Goal: Feedback & Contribution: Submit feedback/report problem

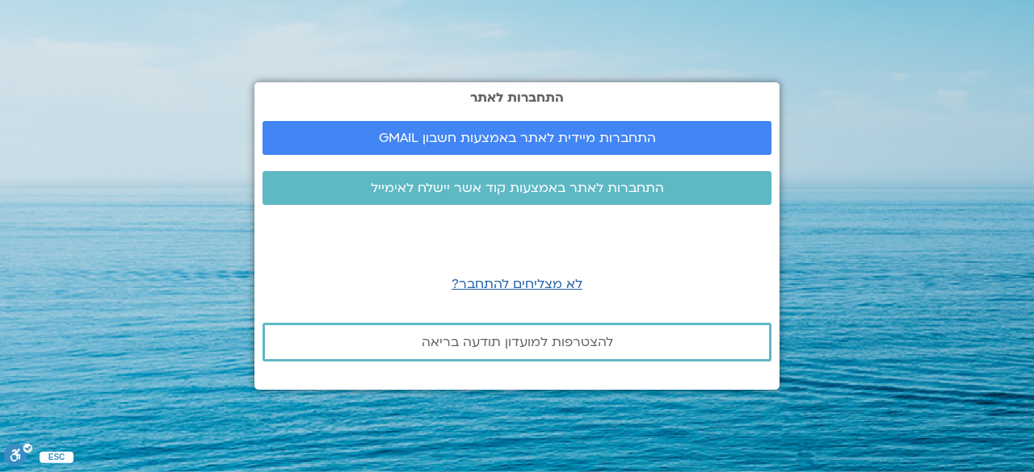
click at [858, 193] on section "התחברות לאתר התחברות מיידית לאתר באמצעות חשבון GMAIL התחברות לאתר באמצעות קוד א…" at bounding box center [517, 236] width 1034 height 472
click at [475, 185] on span "התחברות לאתר באמצעות קוד אשר יישלח לאימייל" at bounding box center [517, 188] width 293 height 15
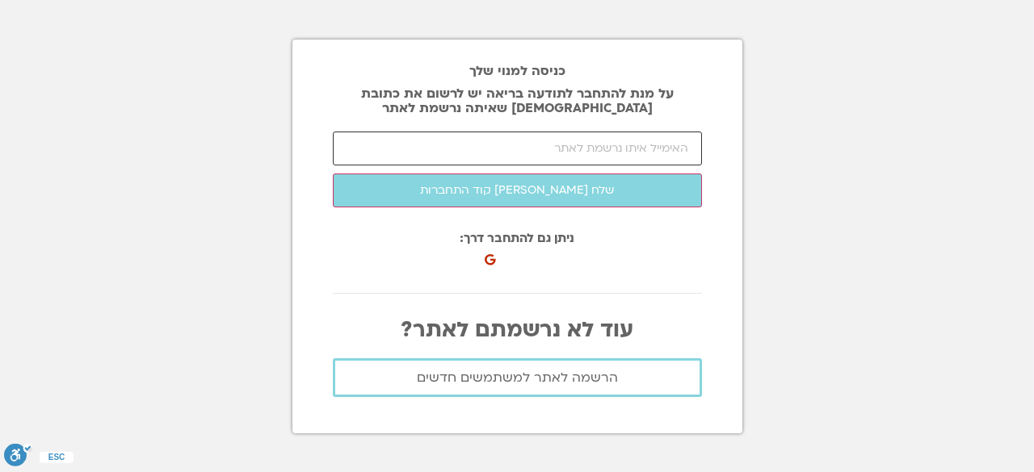
click at [681, 154] on input "email" at bounding box center [517, 149] width 369 height 34
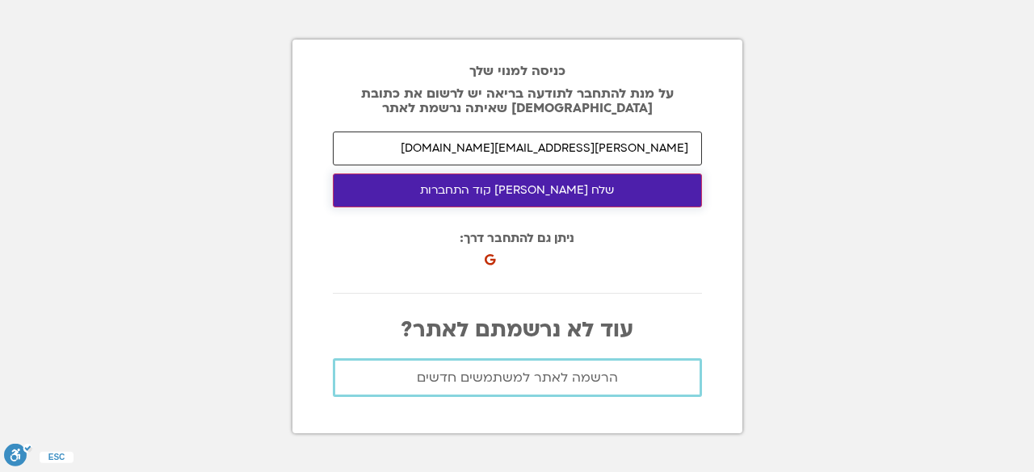
type input "ety.s77@gmail.com"
click at [518, 185] on button "שלח [PERSON_NAME] קוד התחברות" at bounding box center [517, 191] width 369 height 34
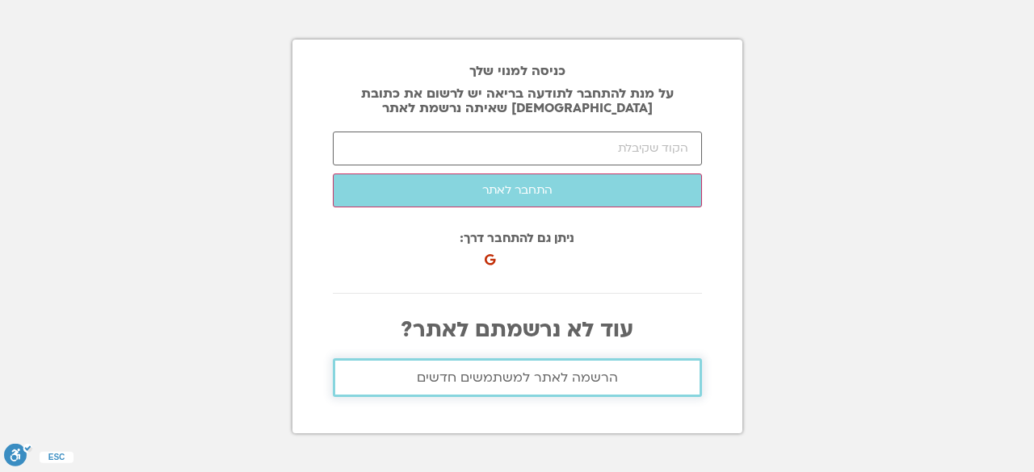
click at [684, 368] on link "הרשמה לאתר למשתמשים חדשים" at bounding box center [517, 378] width 369 height 39
click at [426, 375] on span "הרשמה לאתר למשתמשים חדשים" at bounding box center [517, 378] width 201 height 15
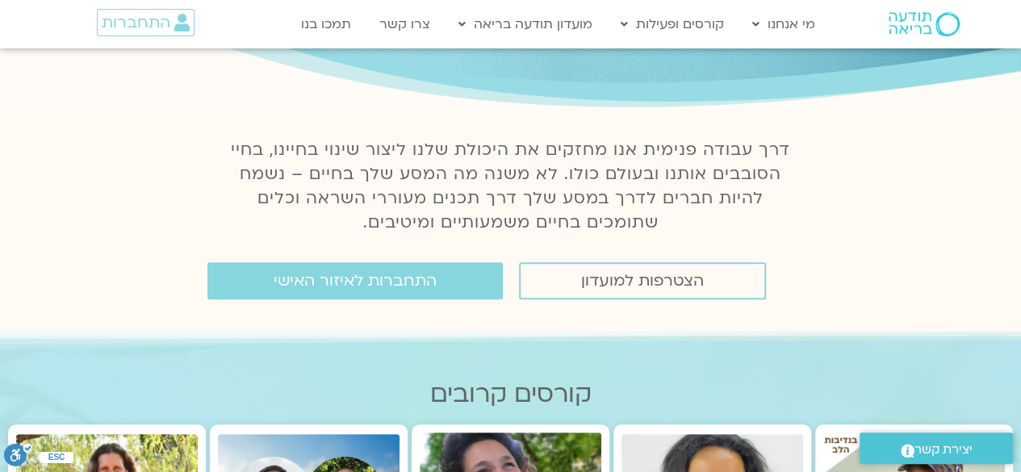
scroll to position [47, 0]
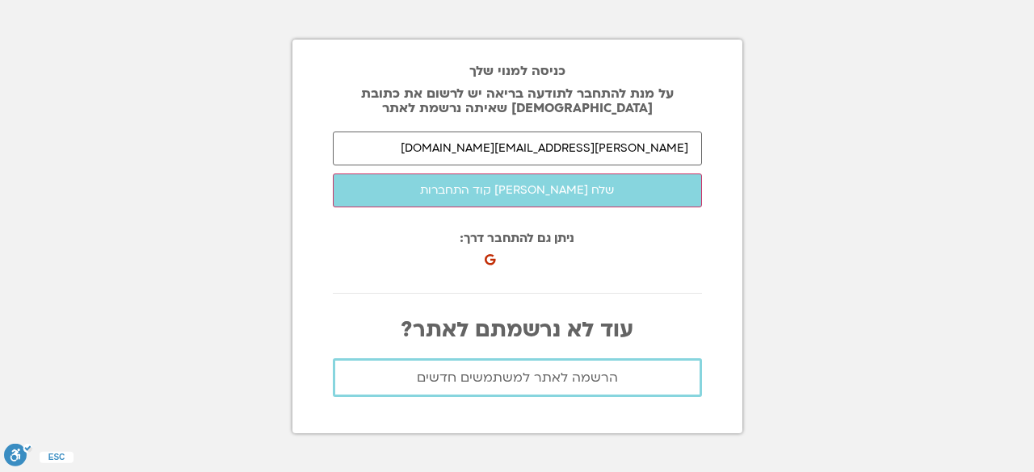
click at [820, 247] on section "כניסה למנוי שלך על מנת להתחבר לתודעה בריאה יש לרשום את כתובת האיימל שאיתה נרשמת…" at bounding box center [517, 236] width 1034 height 472
click at [526, 378] on span "הרשמה לאתר למשתמשים חדשים" at bounding box center [517, 378] width 201 height 15
click at [704, 283] on div "כניסה למנוי שלך על מנת להתחבר לתודעה בריאה יש לרשום את כתובת האיימל שאיתה נרשמת…" at bounding box center [517, 237] width 450 height 394
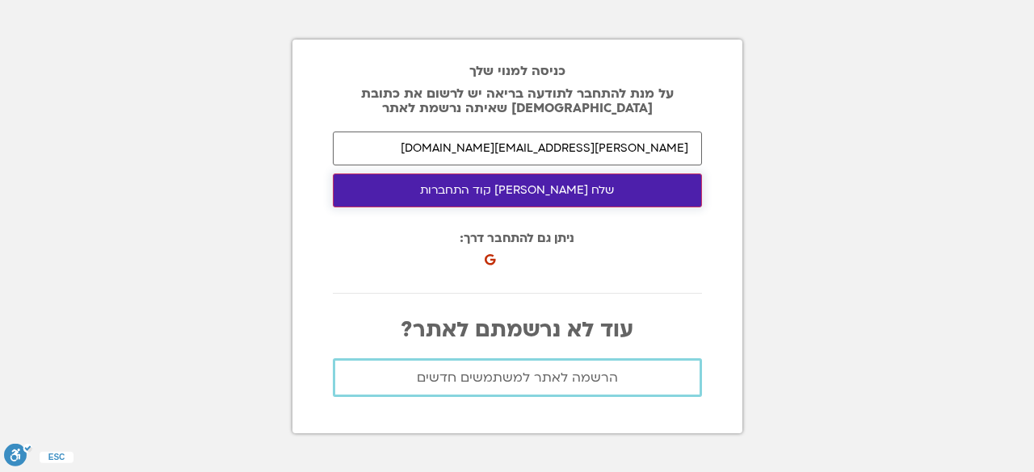
click at [526, 191] on button "שלח לי קוד התחברות" at bounding box center [517, 191] width 369 height 34
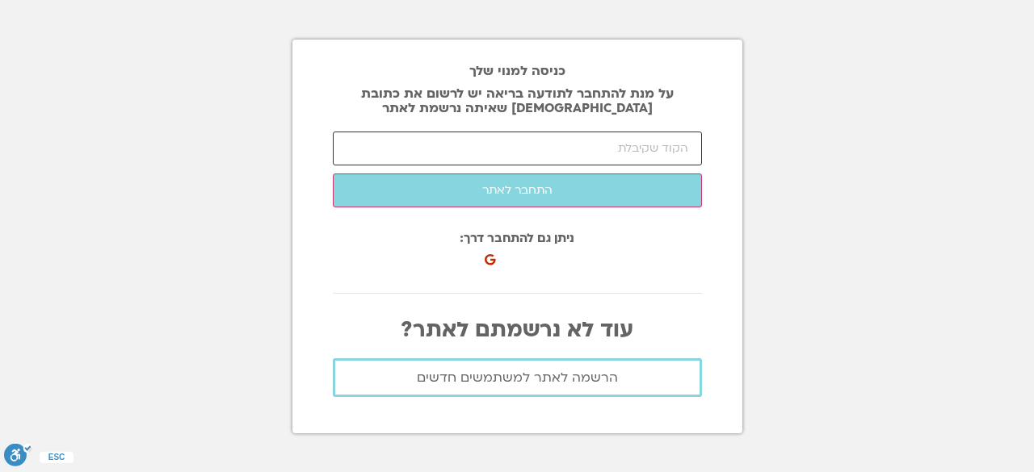
click at [622, 151] on input "number" at bounding box center [517, 149] width 369 height 34
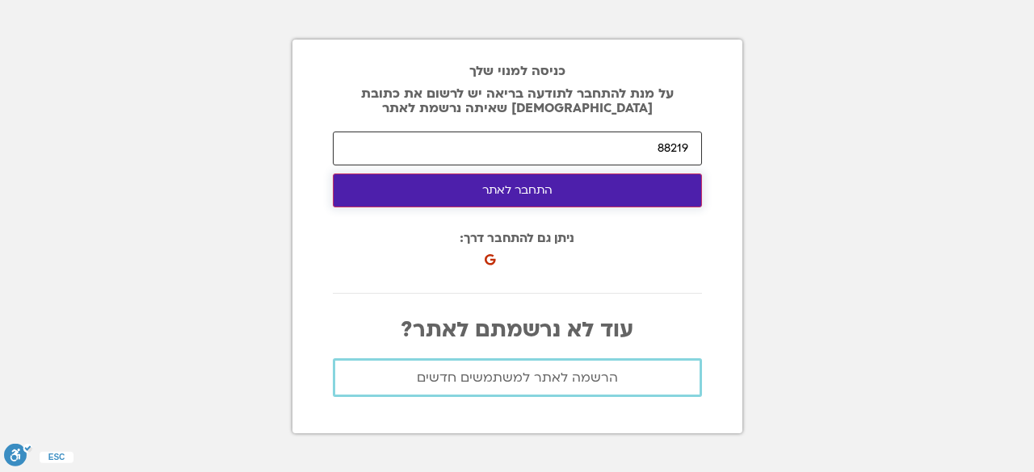
type input "88219"
click at [488, 191] on button "התחבר לאתר" at bounding box center [517, 191] width 369 height 34
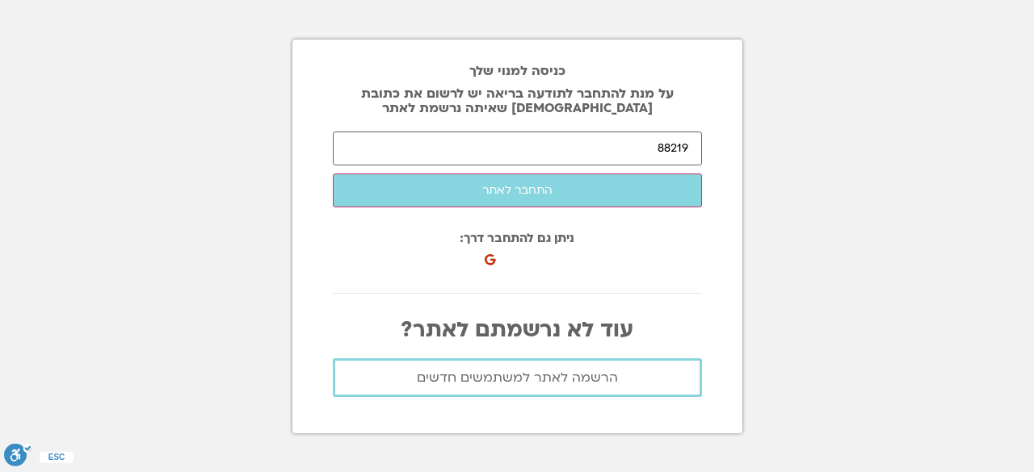
click at [833, 245] on section "כניסה למנוי שלך על מנת להתחבר לתודעה בריאה יש לרשום את כתובת האיימל שאיתה נרשמת…" at bounding box center [517, 236] width 1034 height 472
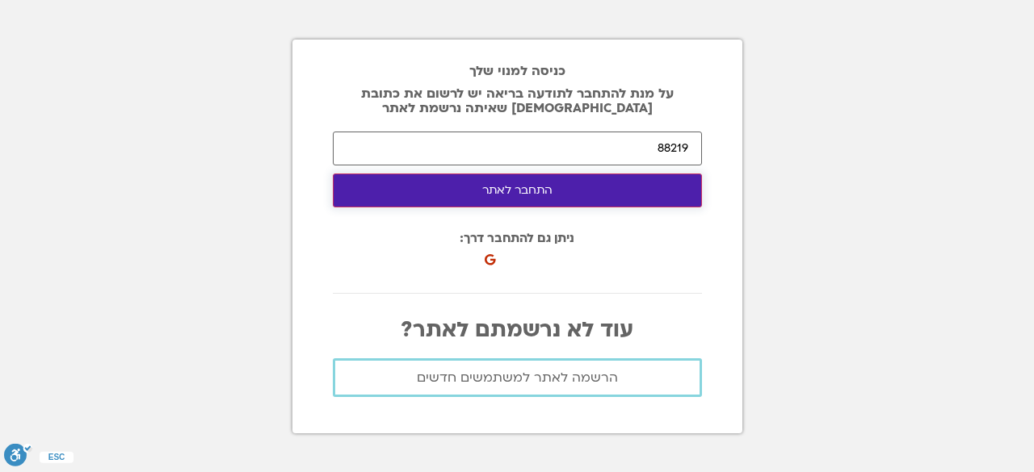
click at [686, 193] on button "התחבר לאתר" at bounding box center [517, 191] width 369 height 34
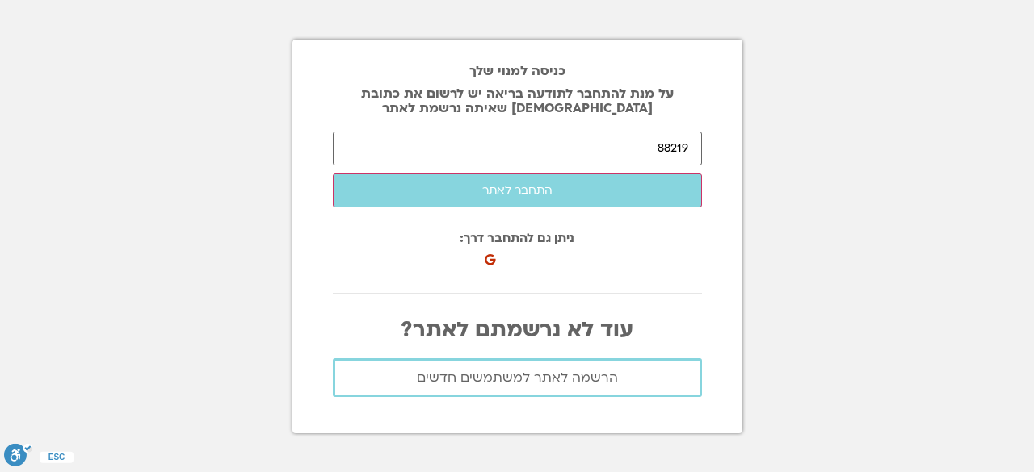
click at [819, 186] on section "כניסה למנוי שלך על מנת להתחבר לתודעה בריאה יש לרשום את כתובת האיימל שאיתה נרשמת…" at bounding box center [517, 236] width 1034 height 472
click at [633, 376] on span "הרשמה לאתר למשתמשים חדשים" at bounding box center [516, 378] width 325 height 15
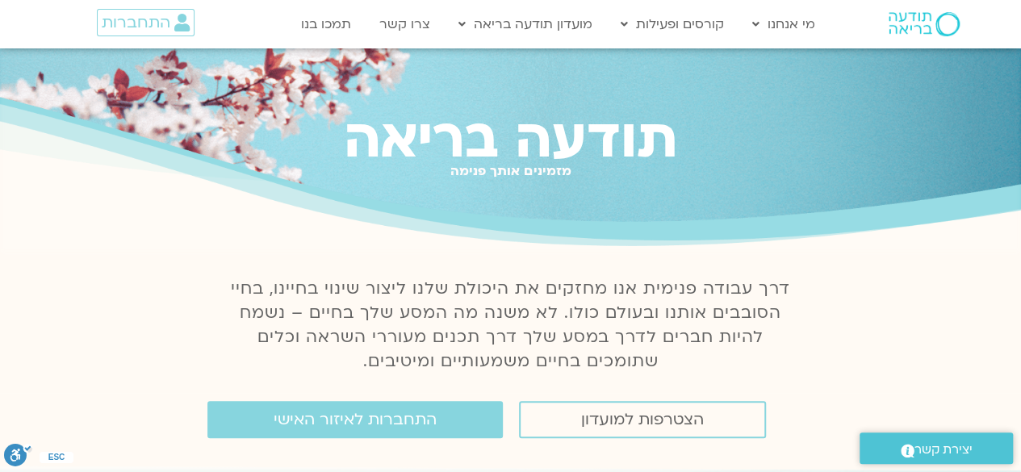
click at [862, 355] on section "דרך עבודה פנימית אנו מחזקים את היכולת שלנו ליצור שינוי בחיינו, בחיי הסובבים אות…" at bounding box center [510, 331] width 1021 height 124
click at [405, 423] on span "התחברות לאיזור האישי" at bounding box center [355, 420] width 163 height 18
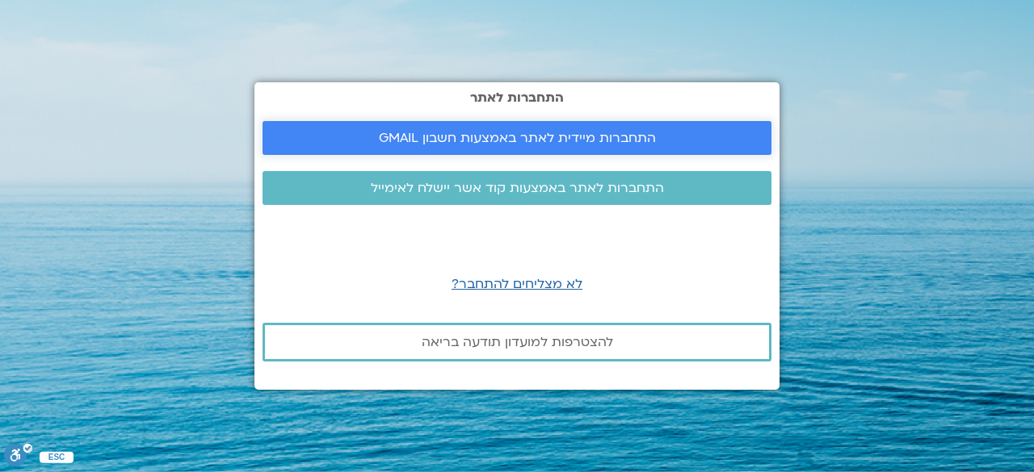
click at [532, 135] on span "התחברות מיידית לאתר באמצעות חשבון GMAIL" at bounding box center [517, 138] width 277 height 15
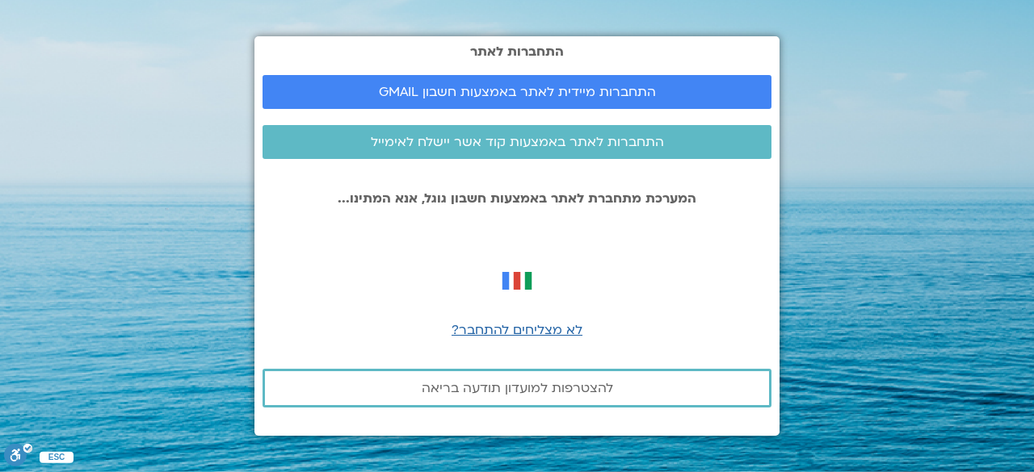
drag, startPoint x: 859, startPoint y: 321, endPoint x: 811, endPoint y: 340, distance: 51.4
click at [860, 321] on section "התחברות לאתר התחברות מיידית לאתר באמצעות חשבון GMAIL התחברות לאתר באמצעות קוד א…" at bounding box center [517, 236] width 1034 height 472
click at [552, 140] on span "התחברות לאתר באמצעות קוד אשר יישלח לאימייל" at bounding box center [517, 142] width 293 height 15
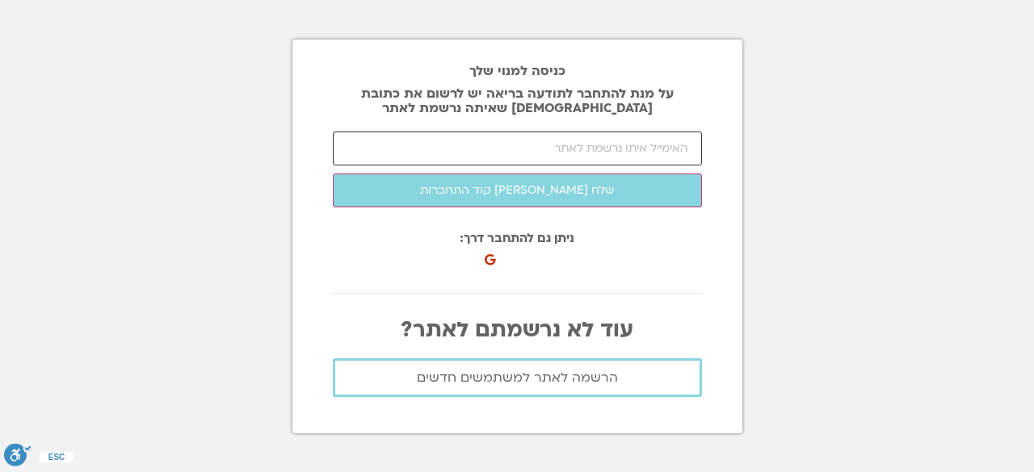
click at [686, 149] on input "email" at bounding box center [517, 149] width 369 height 34
type input "ety.s77@gmail.com"
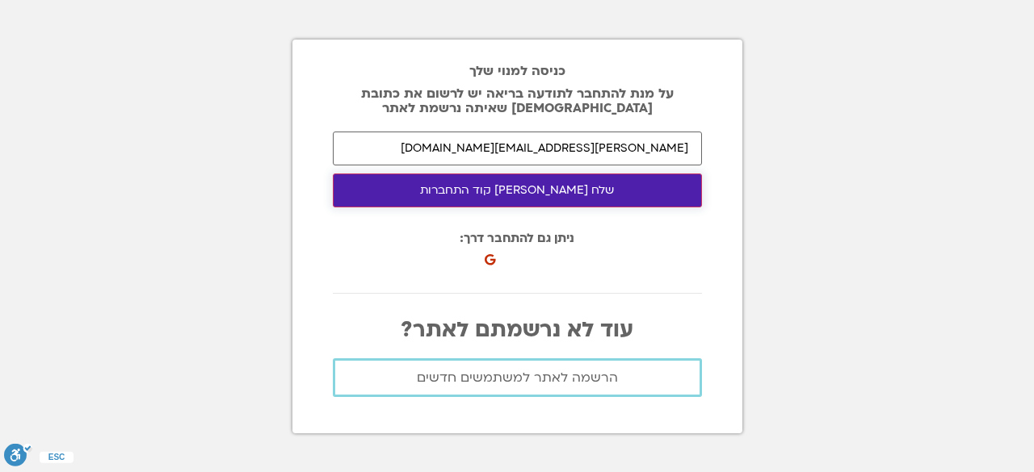
click at [558, 188] on button "שלח לי קוד התחברות" at bounding box center [517, 191] width 369 height 34
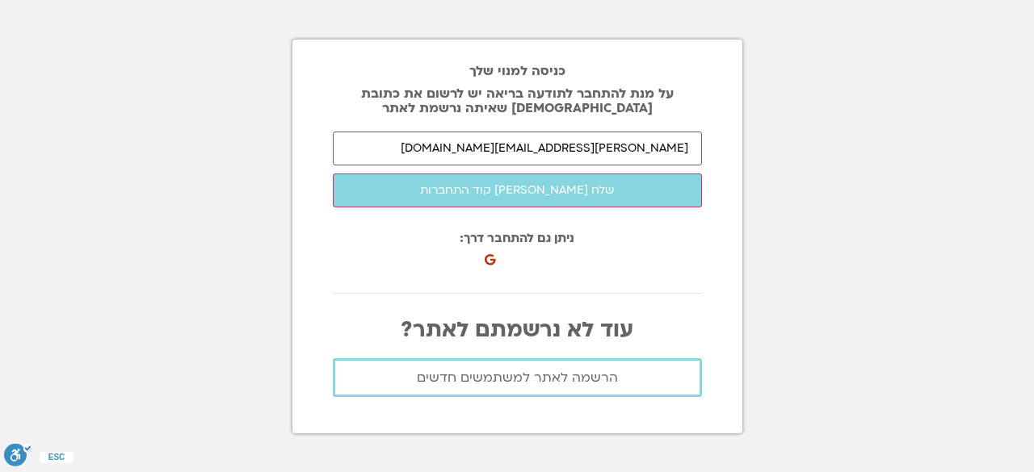
click at [0, 0] on button "התחבר לאתר" at bounding box center [0, 0] width 0 height 0
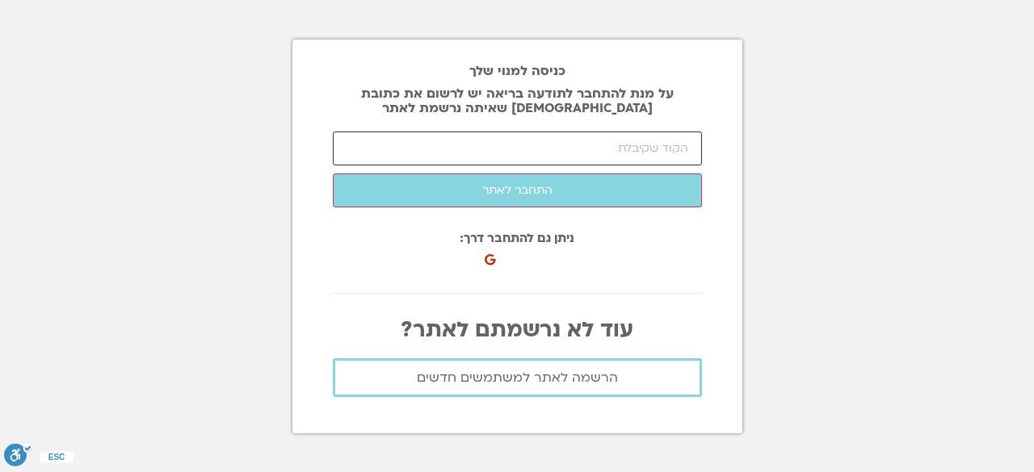
click at [660, 149] on input "number" at bounding box center [517, 149] width 369 height 34
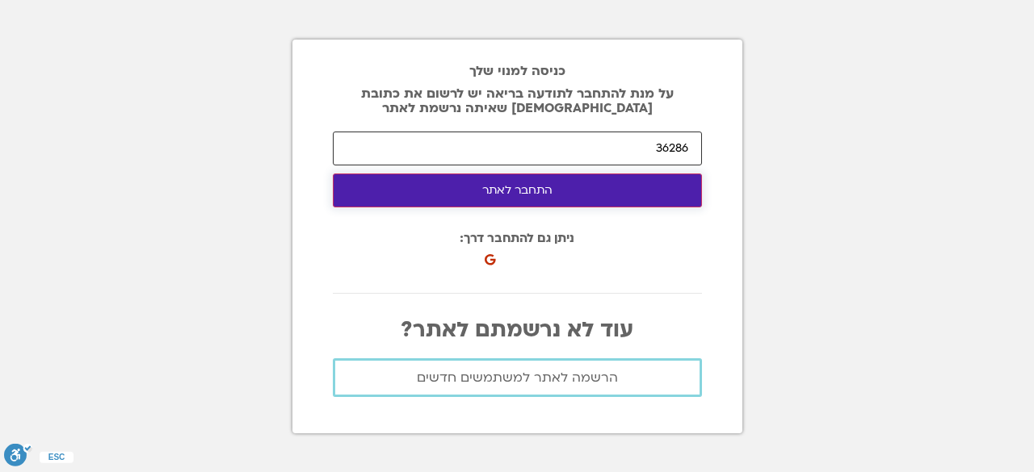
type input "36286"
click at [505, 194] on button "התחבר לאתר" at bounding box center [517, 191] width 369 height 34
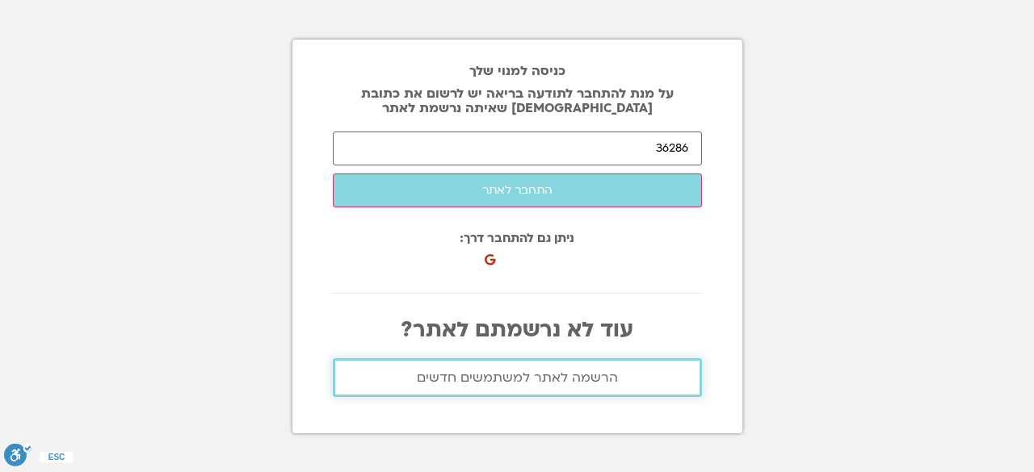
click at [581, 371] on span "הרשמה לאתר למשתמשים חדשים" at bounding box center [517, 378] width 201 height 15
click at [584, 374] on span "הרשמה לאתר למשתמשים חדשים" at bounding box center [517, 378] width 201 height 15
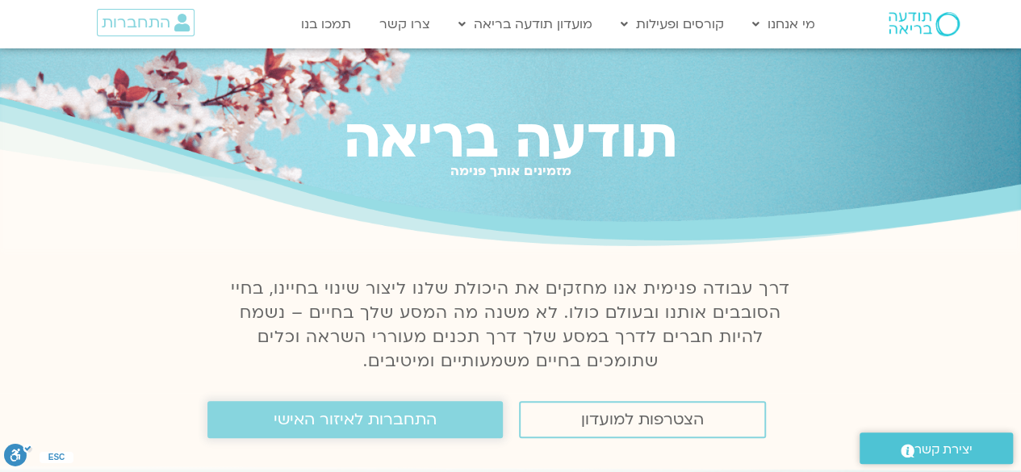
click at [412, 419] on span "התחברות לאיזור האישי" at bounding box center [355, 420] width 163 height 18
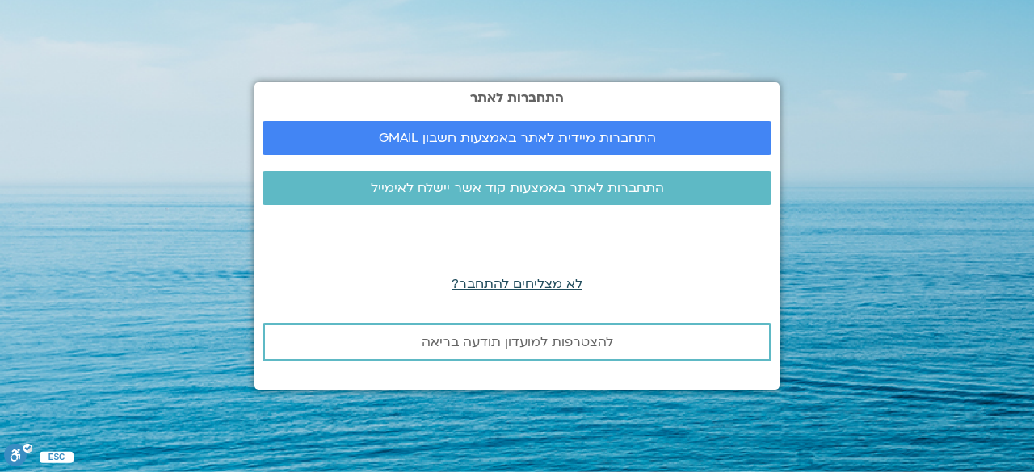
click at [541, 287] on span "לא מצליחים להתחבר?" at bounding box center [516, 284] width 131 height 18
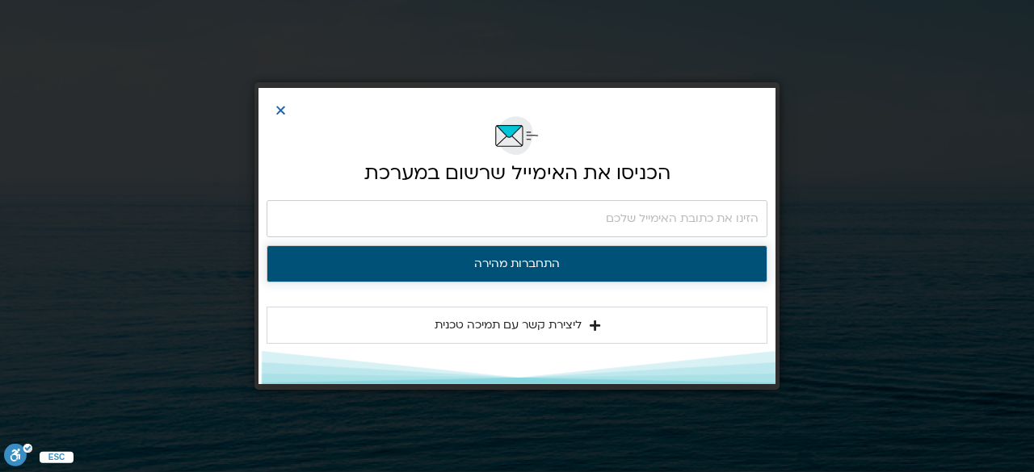
click at [514, 262] on button "התחברות מהירה" at bounding box center [516, 263] width 501 height 37
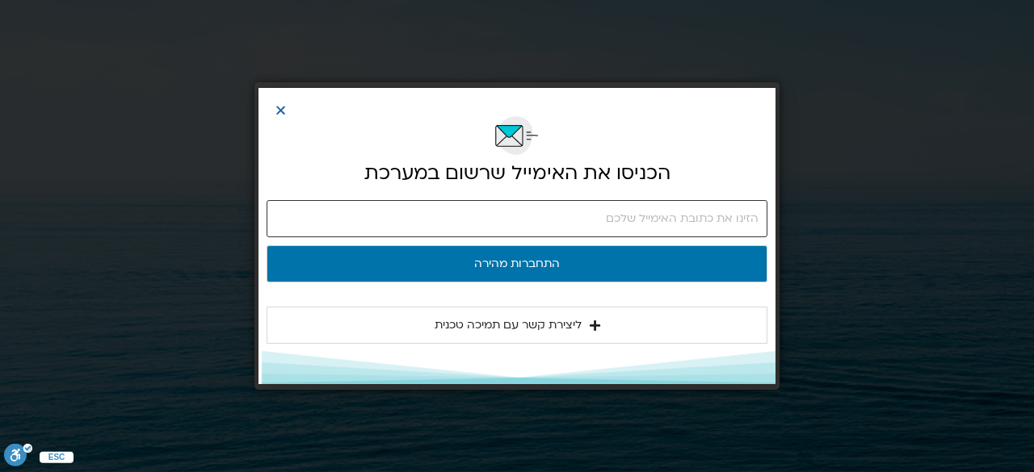
click at [732, 225] on input "email" at bounding box center [516, 218] width 501 height 37
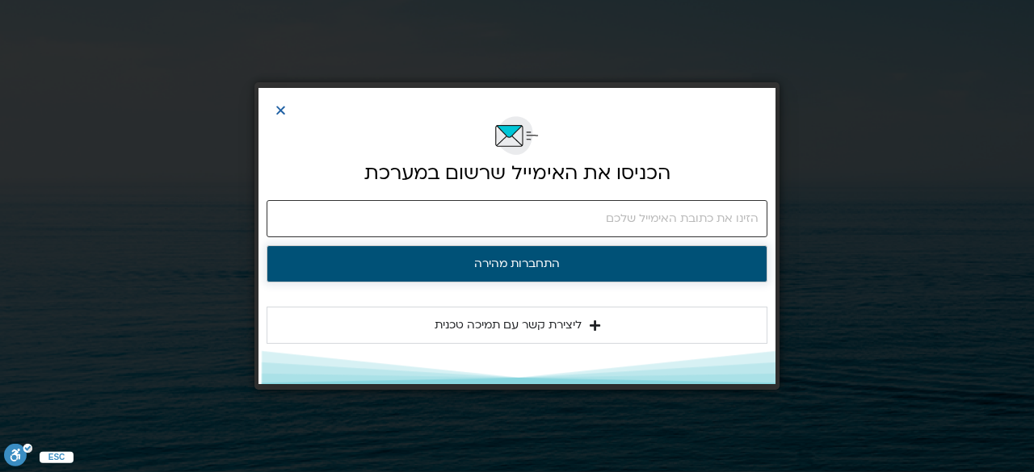
type input "ety.s77@gmail.com"
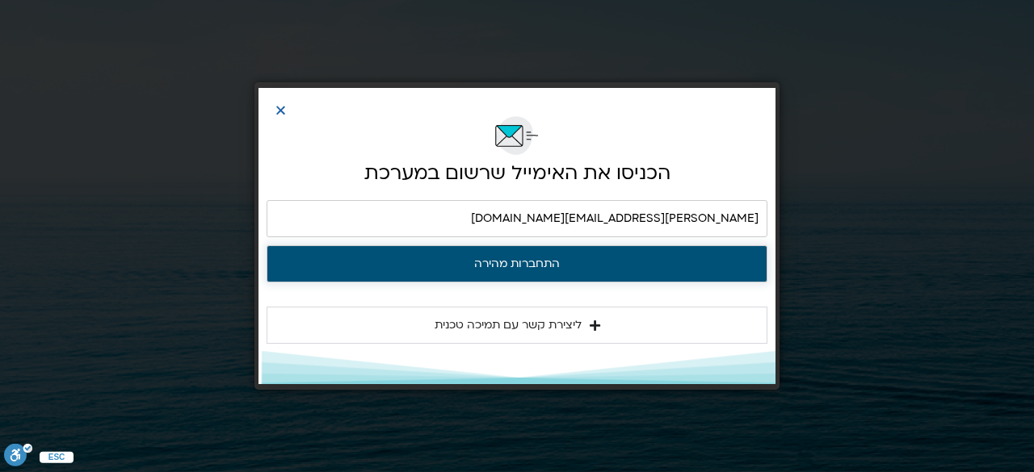
click at [546, 266] on button "התחברות מהירה" at bounding box center [516, 263] width 501 height 37
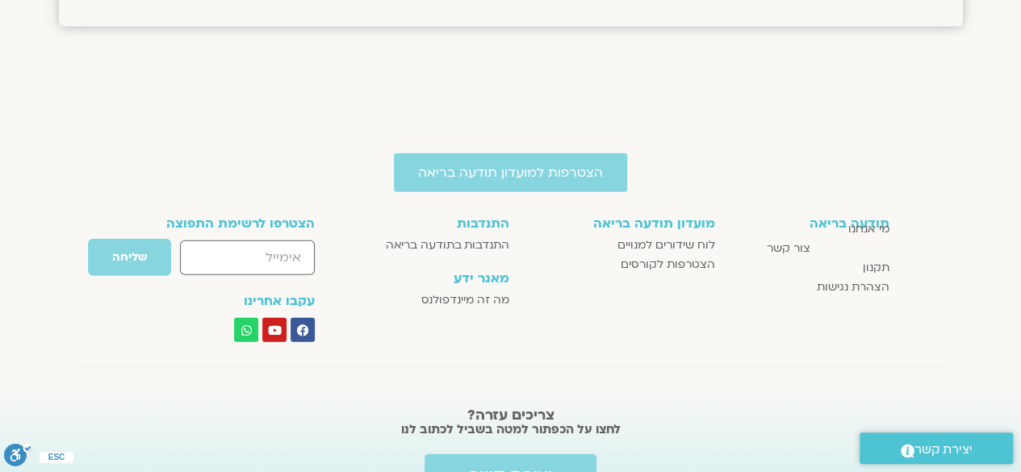
scroll to position [2175, 0]
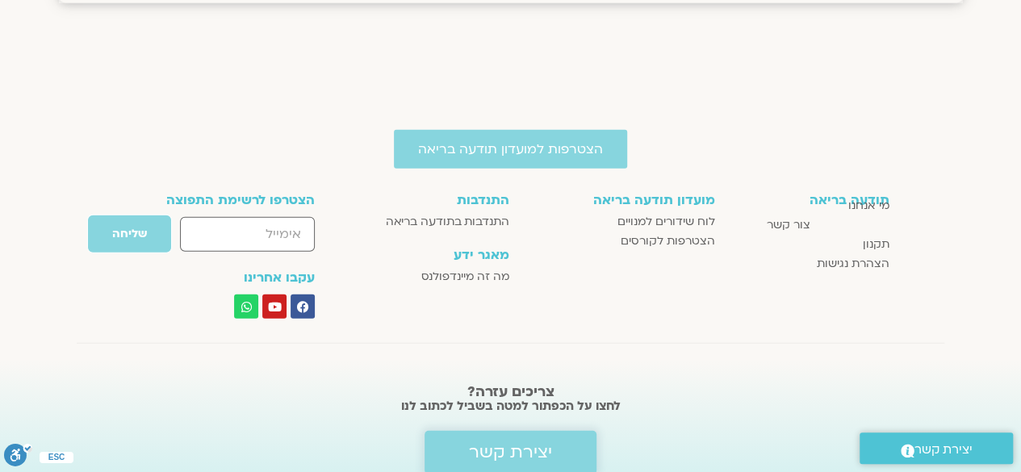
click at [502, 444] on span "יצירת קשר" at bounding box center [510, 452] width 83 height 19
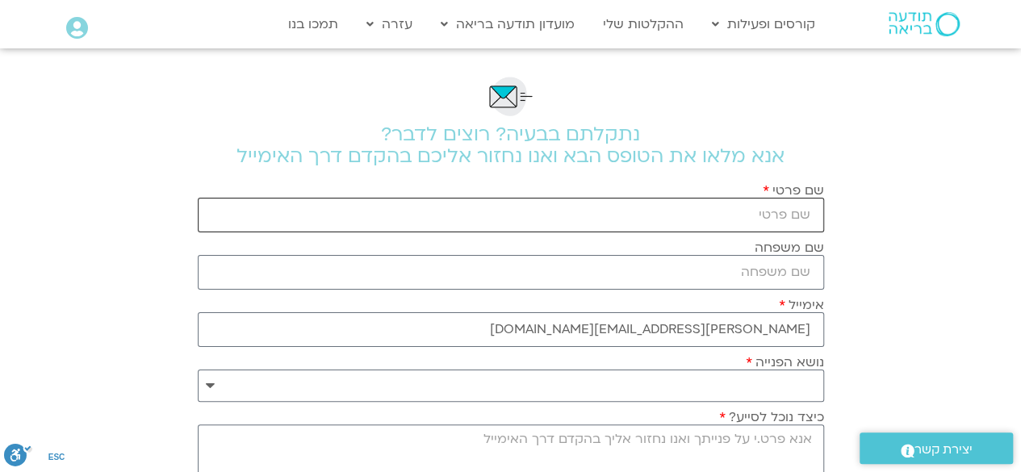
click at [795, 212] on input "שם פרטי" at bounding box center [511, 215] width 627 height 35
type input "ety"
type input "siman-tov"
click at [943, 350] on section "**********" at bounding box center [510, 412] width 1021 height 728
click at [814, 387] on select "**********" at bounding box center [511, 386] width 627 height 32
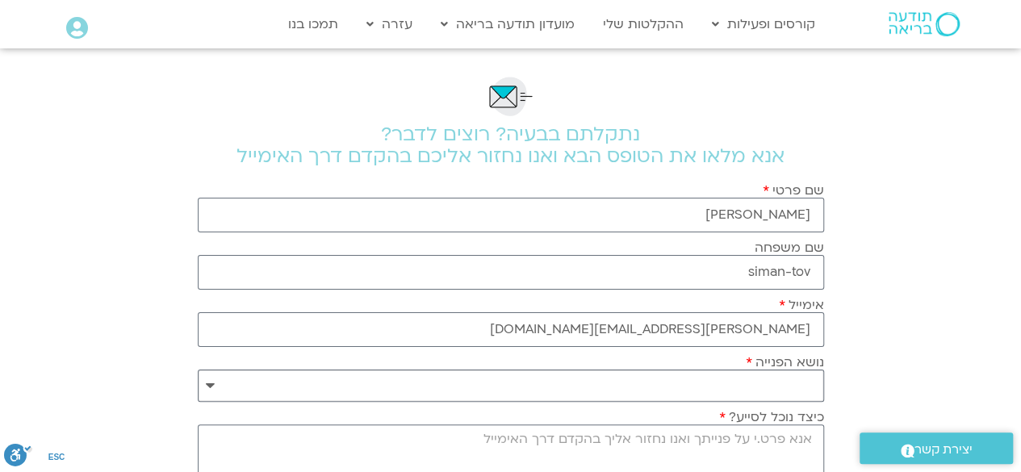
select select "**********"
click at [198, 370] on select "**********" at bounding box center [511, 386] width 627 height 32
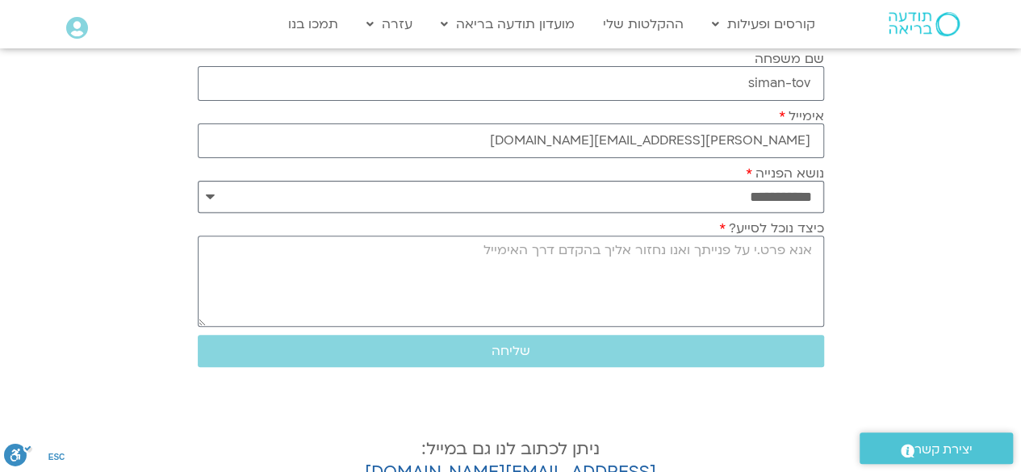
scroll to position [191, 0]
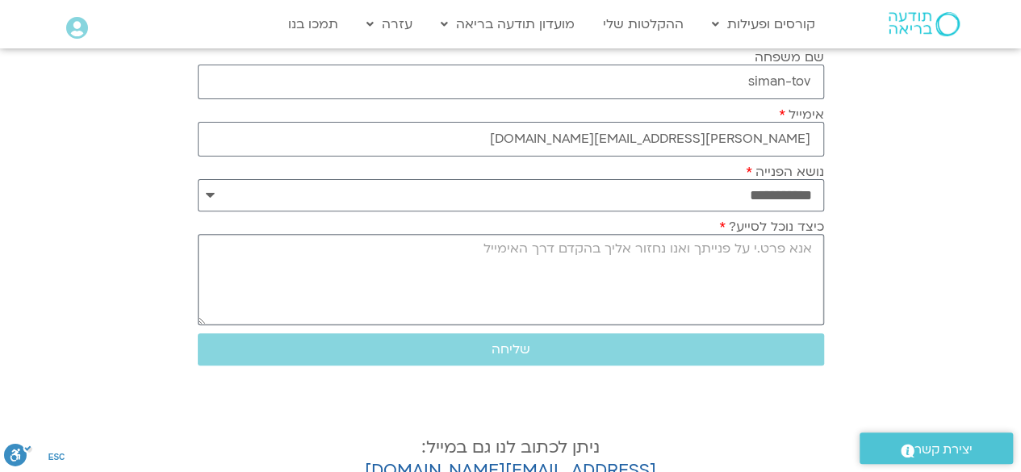
click at [813, 259] on textarea "כיצד נוכל לסייע?" at bounding box center [511, 279] width 627 height 91
type textarea "a"
type textarea "שילחו לי לינק למייל למפגש היום.האשה השיבטית."
click at [938, 443] on span "יצירת קשר" at bounding box center [944, 450] width 58 height 22
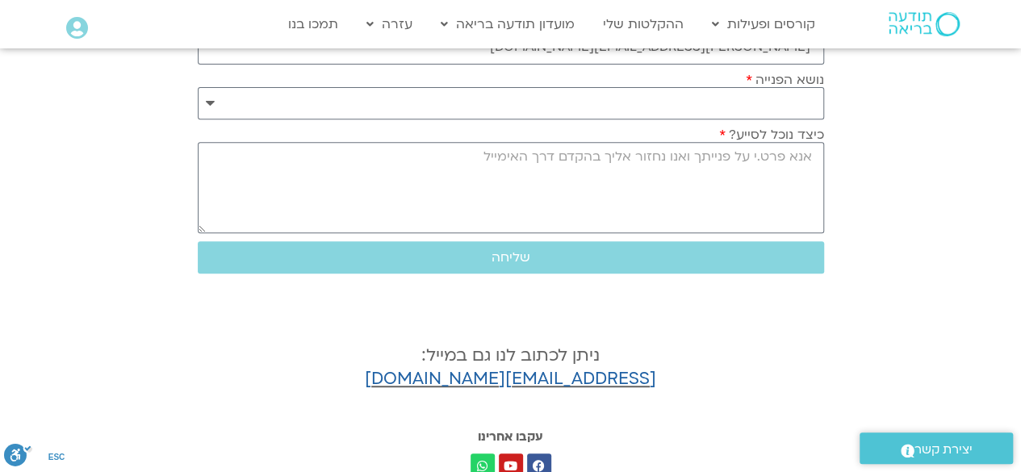
scroll to position [320, 0]
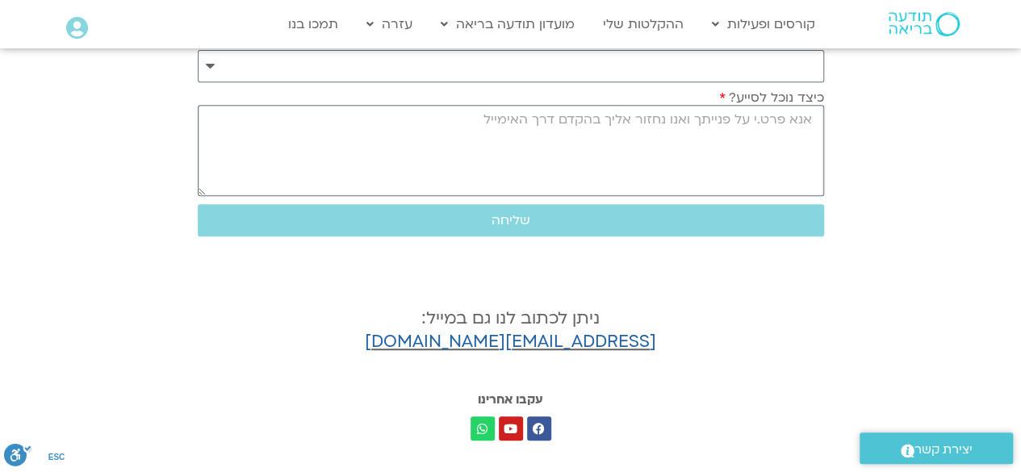
click at [816, 153] on textarea "כיצד נוכל לסייע?" at bounding box center [511, 150] width 627 height 91
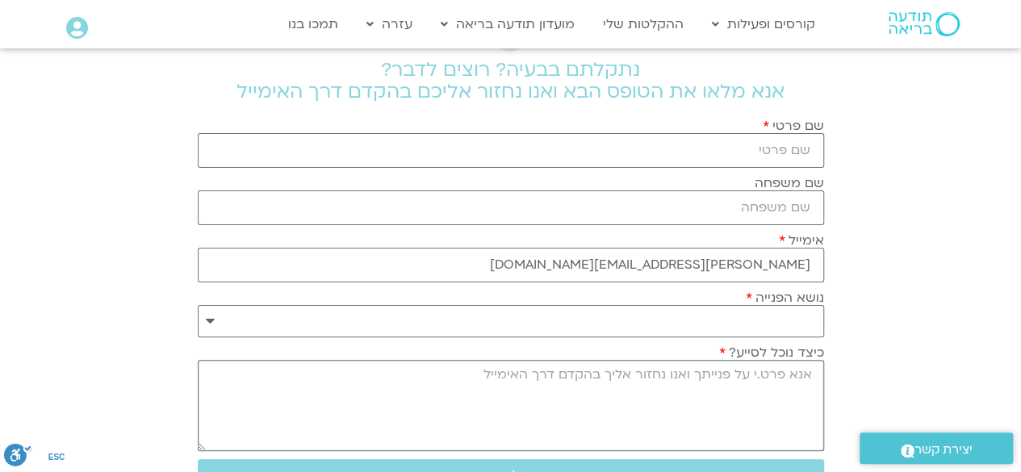
scroll to position [0, 0]
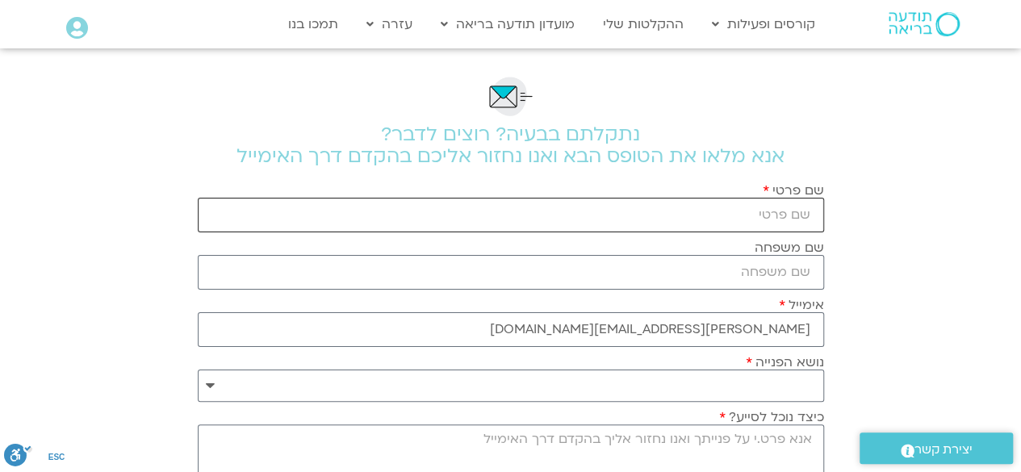
click at [803, 214] on input "שם פרטי" at bounding box center [511, 215] width 627 height 35
type input "ety"
type input "siman-tov"
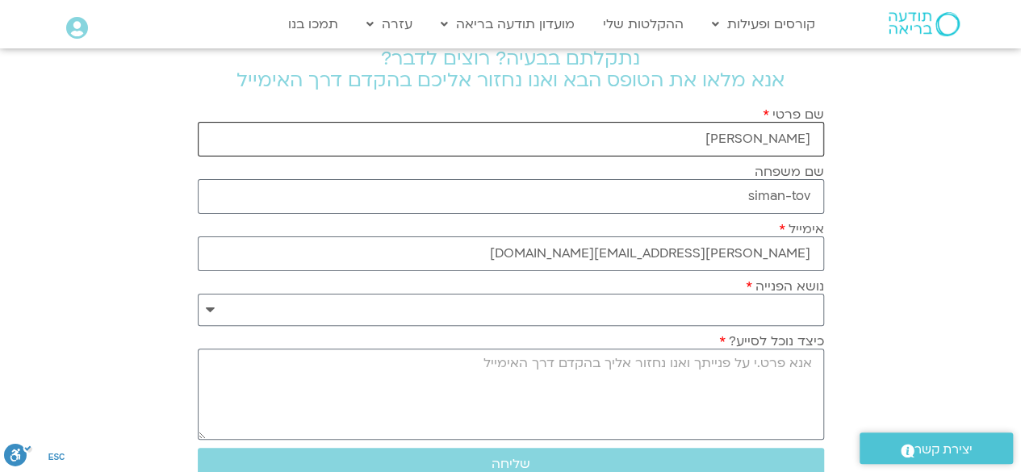
scroll to position [139, 0]
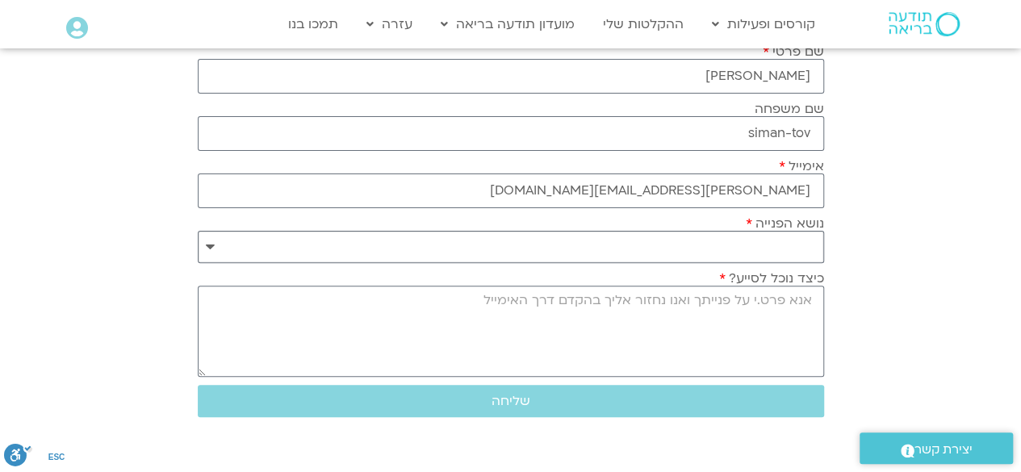
click at [804, 245] on select "**********" at bounding box center [511, 247] width 627 height 32
select select "**********"
click at [198, 231] on select "**********" at bounding box center [511, 247] width 627 height 32
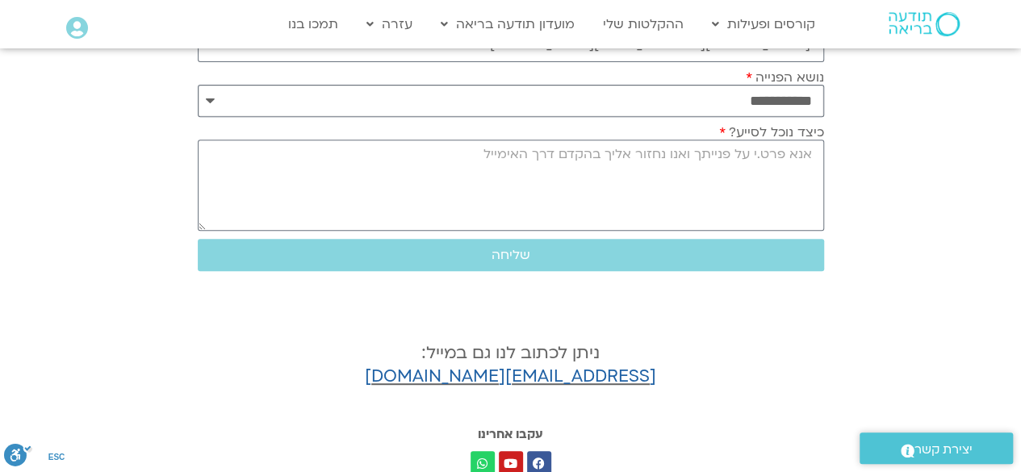
scroll to position [288, 0]
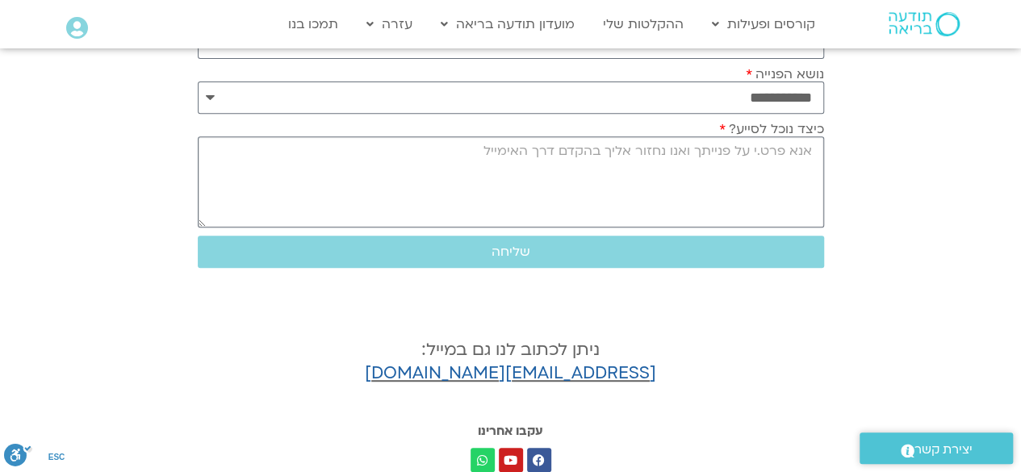
click at [820, 150] on textarea "כיצד נוכל לסייע?" at bounding box center [511, 181] width 627 height 91
type textarea "שילחו לי לינק לממגש למייל שלי. לסדנא האשה השיבטית."
click at [494, 245] on span "שליחה" at bounding box center [511, 252] width 39 height 15
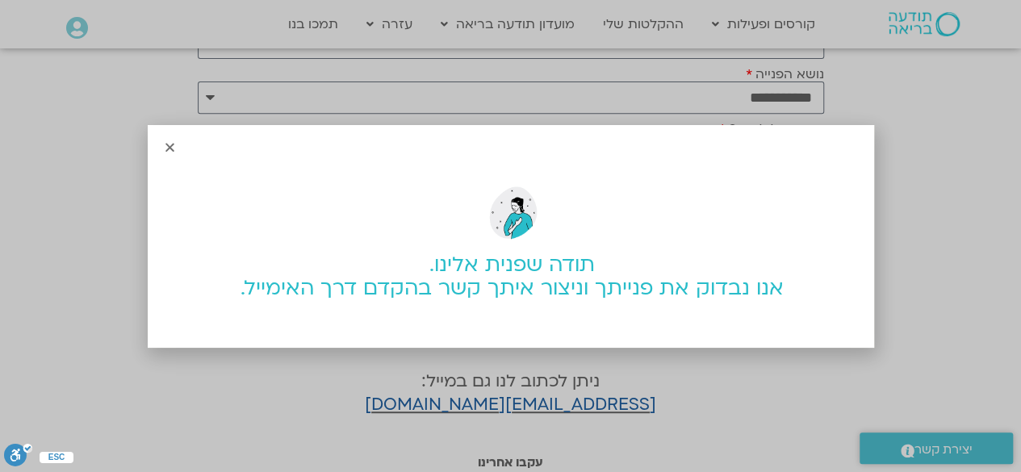
click at [172, 154] on section "תודה שפנית אלינו. אנו נבדוק את פנייתך וניצור איתך קשר בהקדם דרך האימייל." at bounding box center [512, 235] width 724 height 164
click at [168, 148] on icon "Close" at bounding box center [170, 147] width 12 height 12
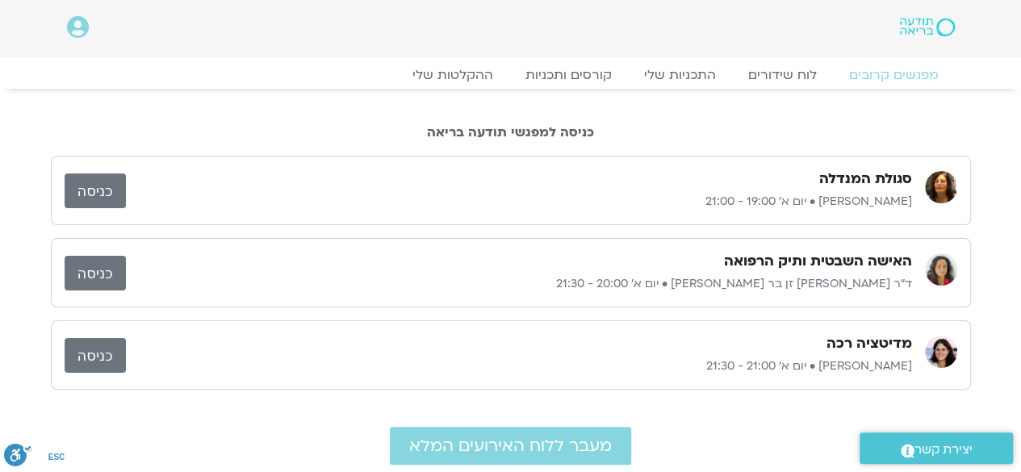
click at [91, 268] on link "כניסה" at bounding box center [95, 273] width 61 height 35
